Goal: Information Seeking & Learning: Check status

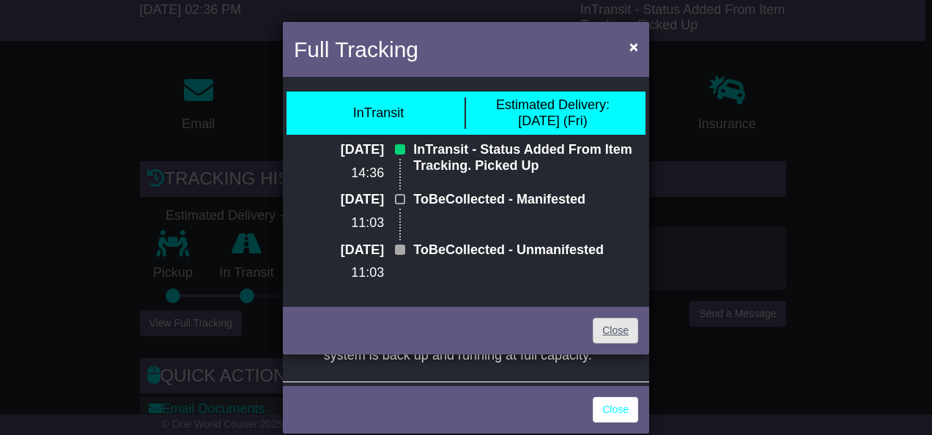
click at [610, 331] on link "Close" at bounding box center [615, 331] width 45 height 26
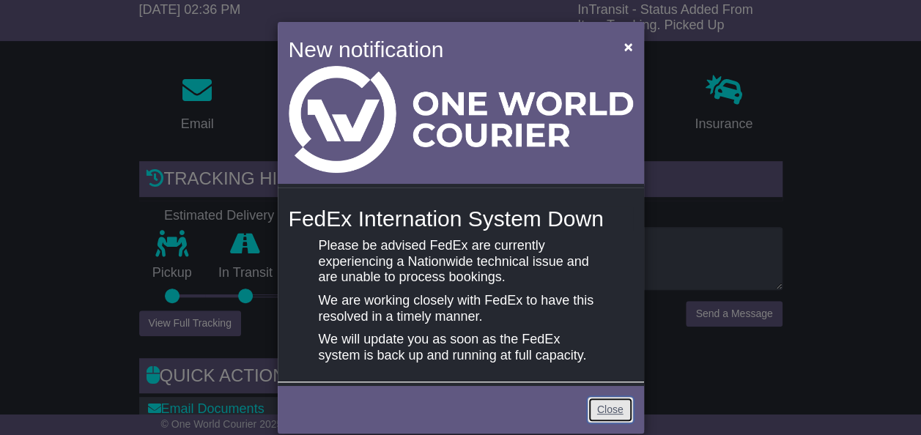
click at [601, 418] on link "Close" at bounding box center [610, 410] width 45 height 26
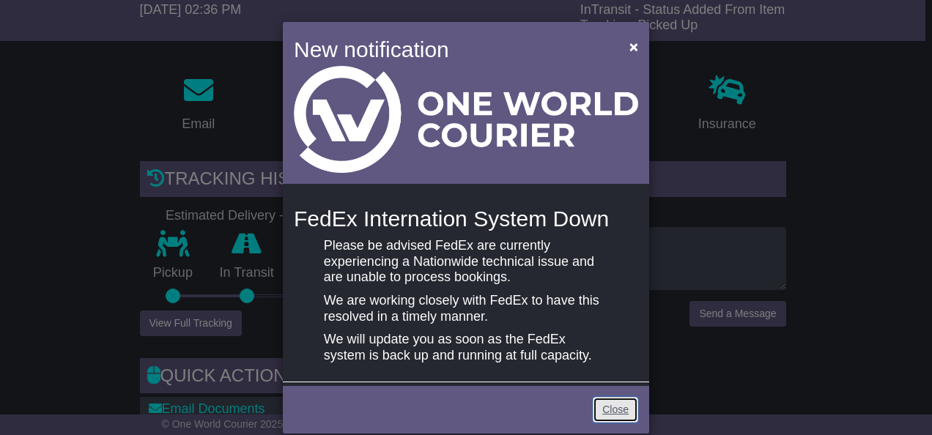
click at [617, 407] on link "Close" at bounding box center [615, 410] width 45 height 26
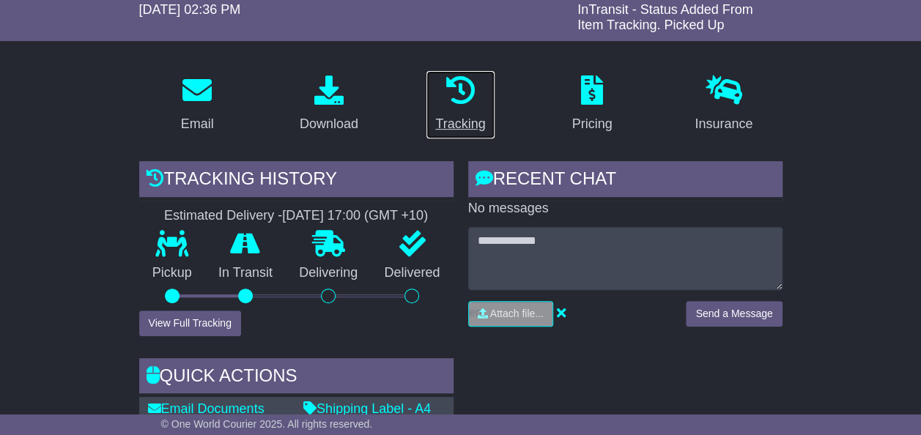
click at [456, 111] on link "Tracking" at bounding box center [460, 104] width 69 height 69
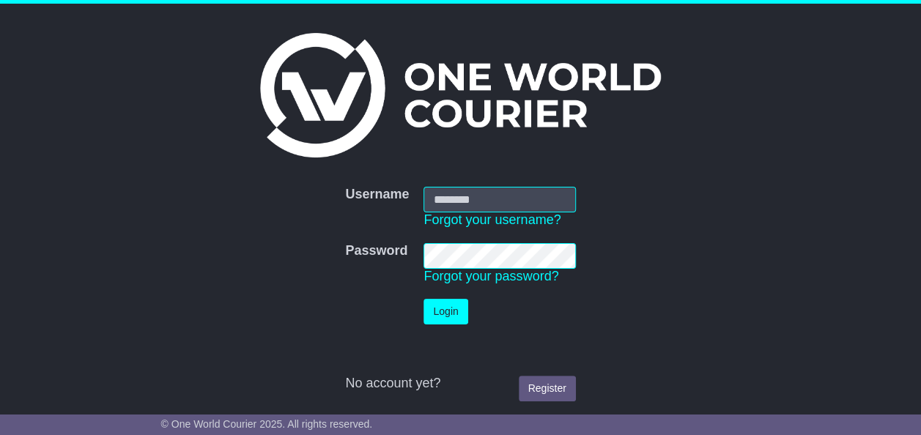
type input "**********"
click at [447, 308] on button "Login" at bounding box center [445, 312] width 44 height 26
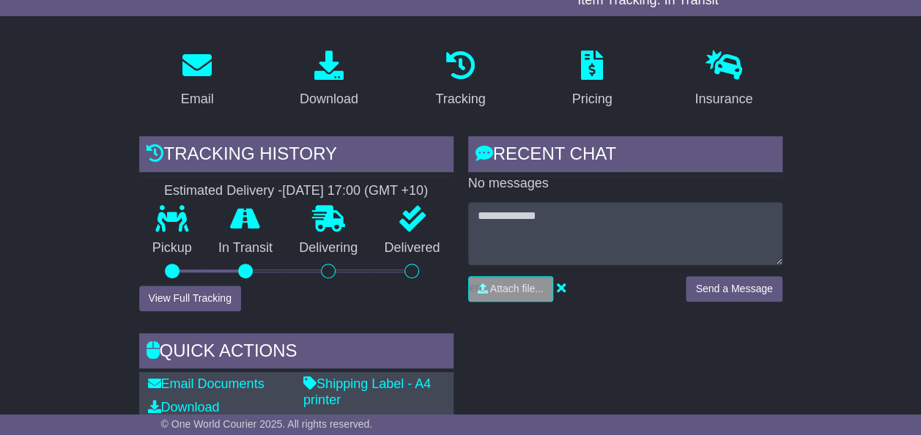
scroll to position [147, 0]
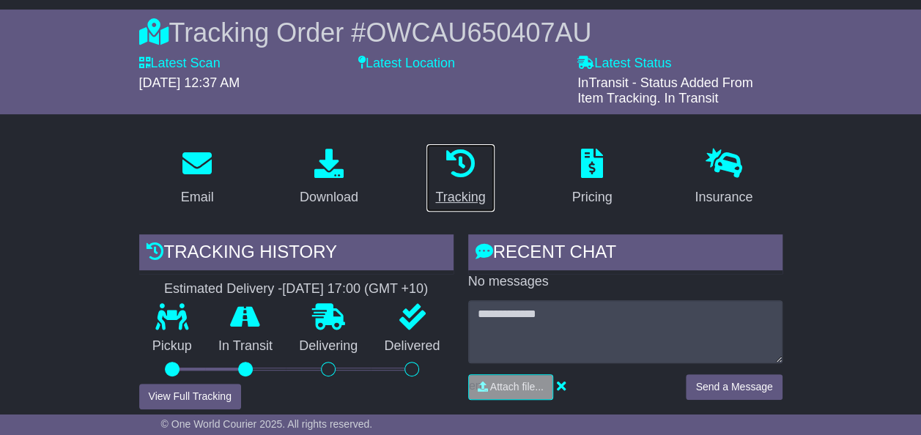
click at [473, 200] on div "Tracking" at bounding box center [460, 198] width 50 height 20
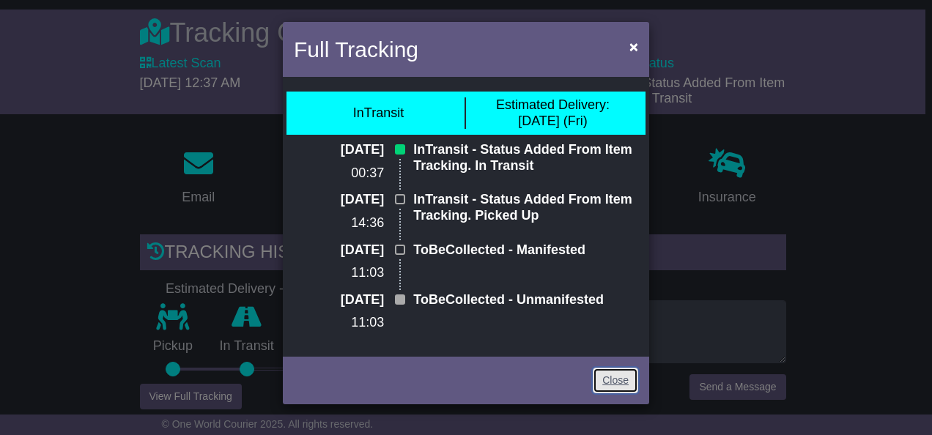
click at [621, 388] on link "Close" at bounding box center [615, 381] width 45 height 26
